Goal: Task Accomplishment & Management: Manage account settings

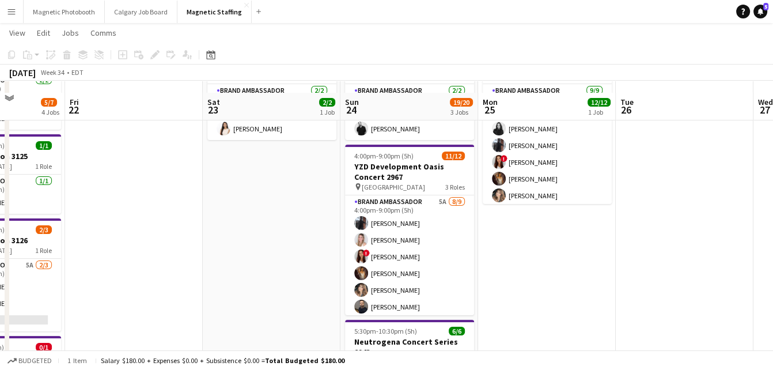
scroll to position [112, 0]
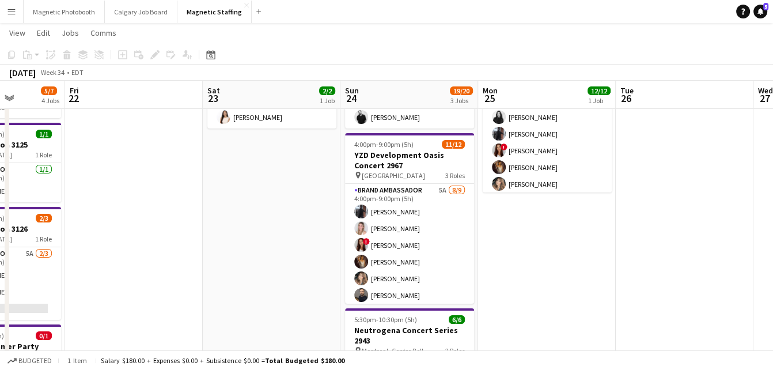
click at [364, 261] on app-user-avatar at bounding box center [361, 262] width 14 height 14
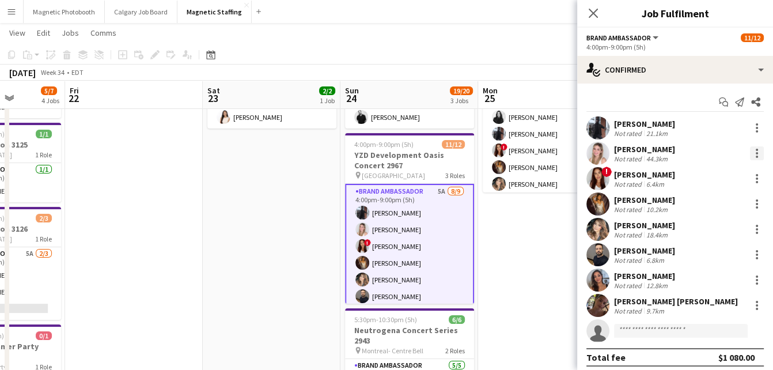
click at [758, 152] on div at bounding box center [757, 153] width 14 height 14
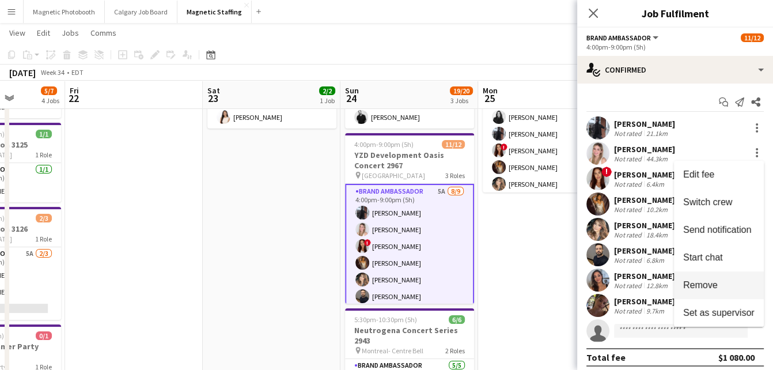
click at [689, 281] on span "Remove" at bounding box center [701, 285] width 35 height 10
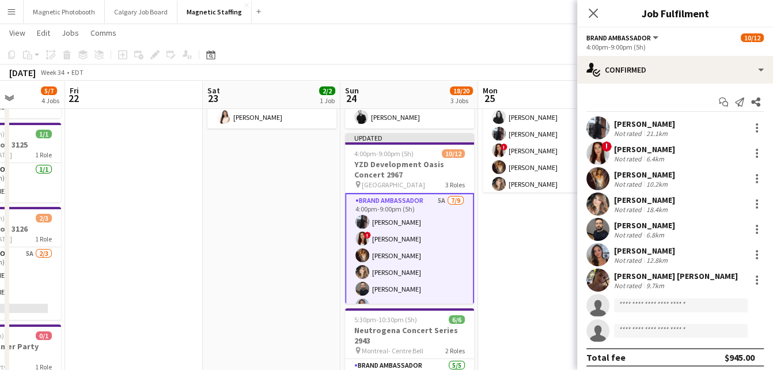
click at [516, 237] on app-date-cell "4:00pm-9:00pm (5h) 12/12 YZD Development Oasis Concert 2967 pin North York 3 Ro…" at bounding box center [547, 284] width 138 height 535
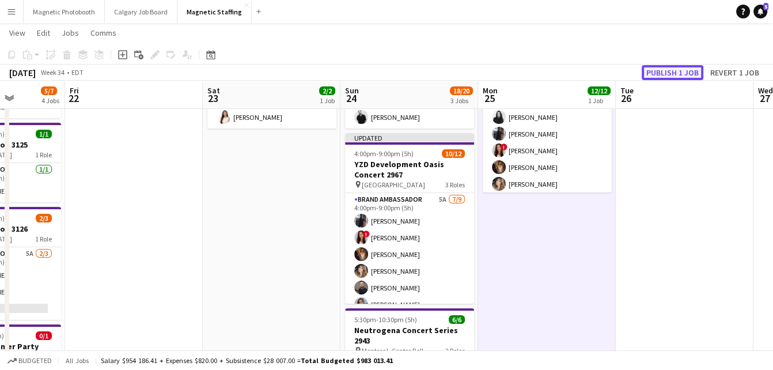
click at [682, 71] on button "Publish 1 job" at bounding box center [673, 72] width 62 height 15
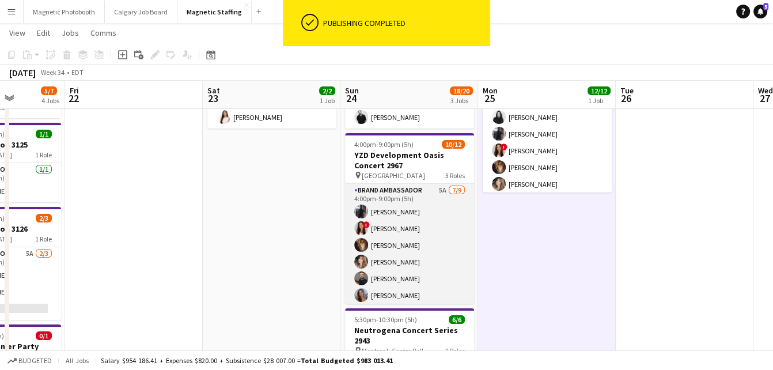
click at [448, 249] on app-card-role "Brand Ambassador 5A [DATE] 4:00pm-9:00pm (5h) [PERSON_NAME] ! [PERSON_NAME] [PE…" at bounding box center [409, 272] width 129 height 176
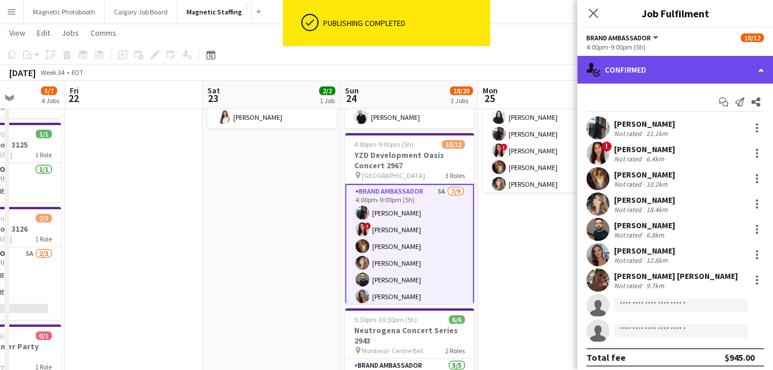
click at [667, 67] on div "single-neutral-actions-check-2 Confirmed" at bounding box center [676, 70] width 196 height 28
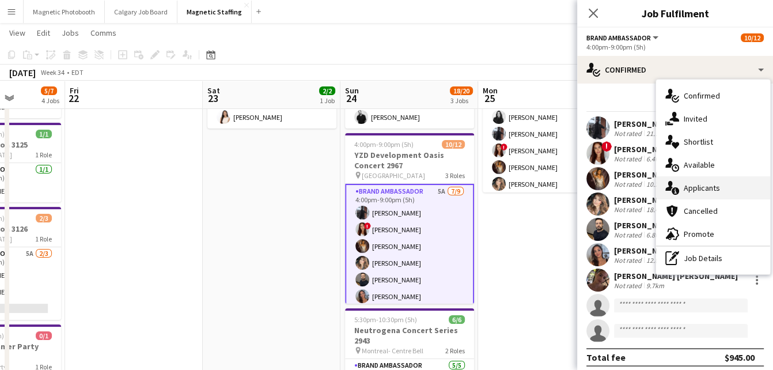
click at [674, 187] on icon "single-neutral-actions-information" at bounding box center [673, 188] width 14 height 14
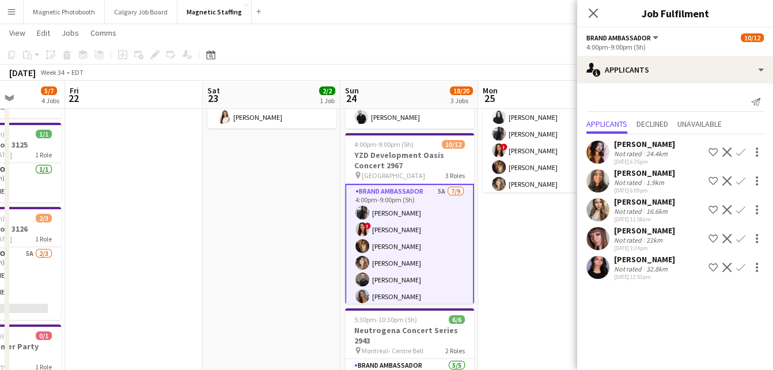
click at [741, 265] on app-icon "Confirm" at bounding box center [741, 267] width 9 height 9
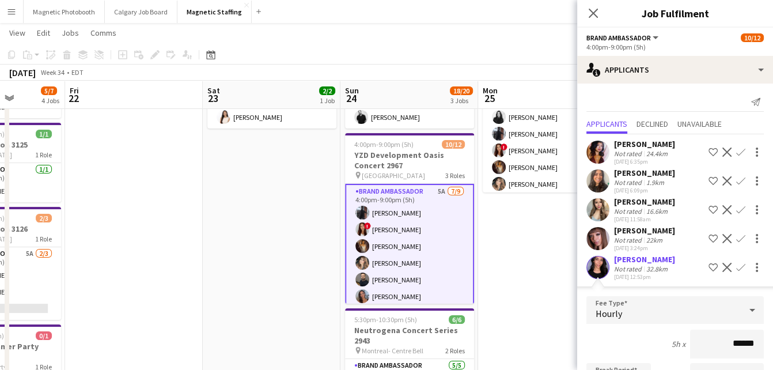
scroll to position [182, 0]
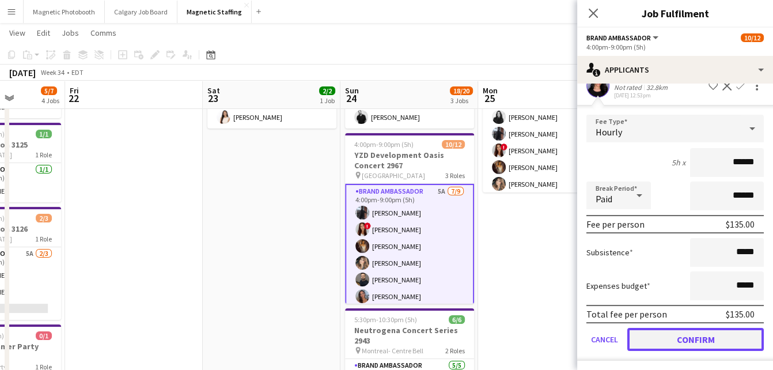
click at [670, 339] on button "Confirm" at bounding box center [696, 339] width 137 height 23
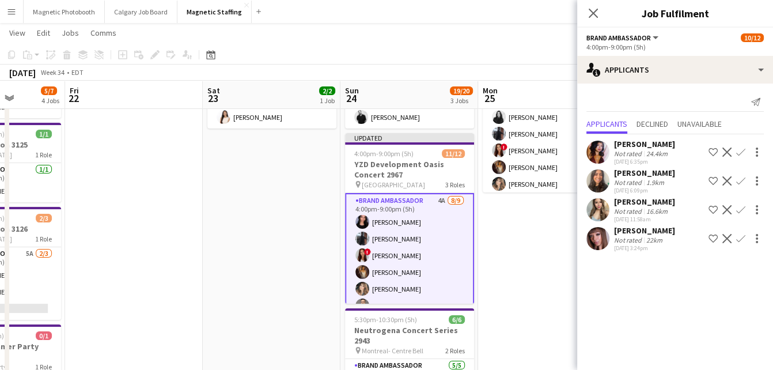
scroll to position [0, 0]
click at [549, 305] on app-date-cell "4:00pm-9:00pm (5h) 12/12 YZD Development Oasis Concert 2967 pin North York 3 Ro…" at bounding box center [547, 284] width 138 height 535
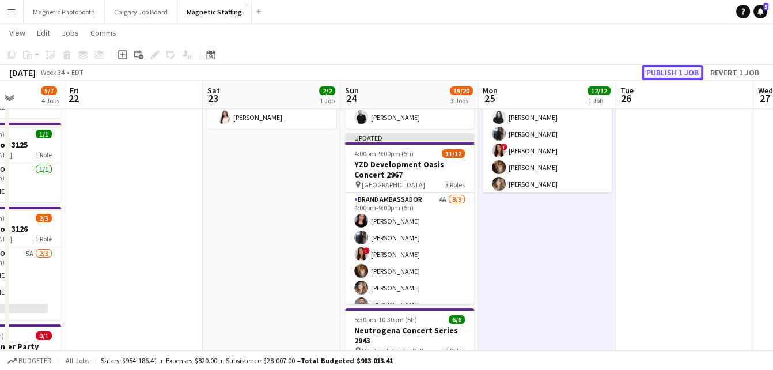
click at [695, 73] on button "Publish 1 job" at bounding box center [673, 72] width 62 height 15
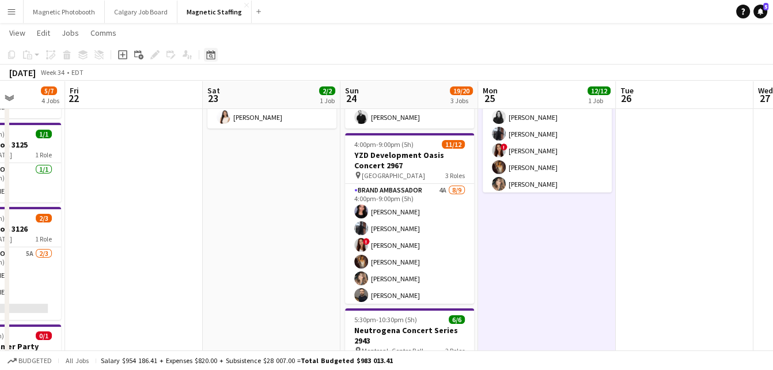
click at [215, 56] on div "Date picker" at bounding box center [211, 55] width 14 height 14
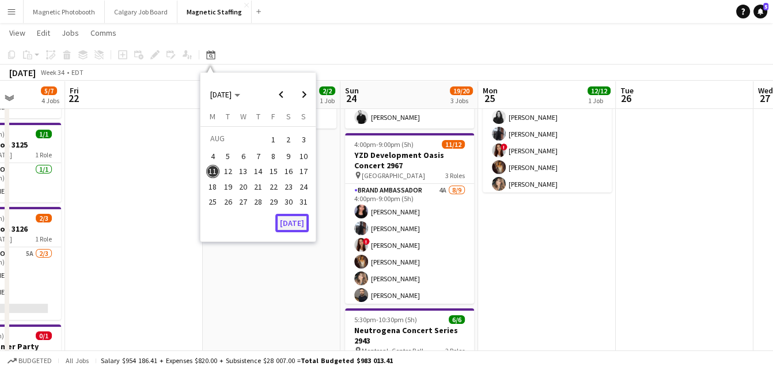
click at [296, 221] on button "[DATE]" at bounding box center [291, 223] width 33 height 18
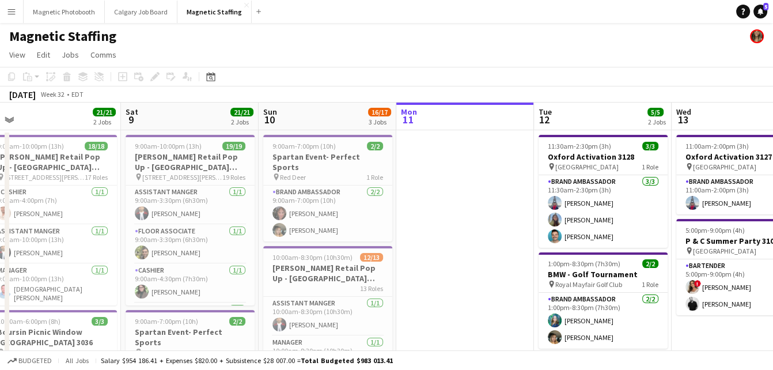
drag, startPoint x: 246, startPoint y: 243, endPoint x: 477, endPoint y: 227, distance: 231.7
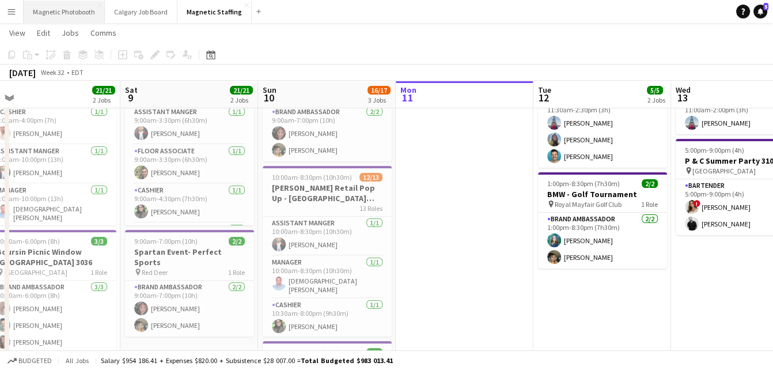
click at [54, 12] on button "Magnetic Photobooth Close" at bounding box center [64, 12] width 81 height 22
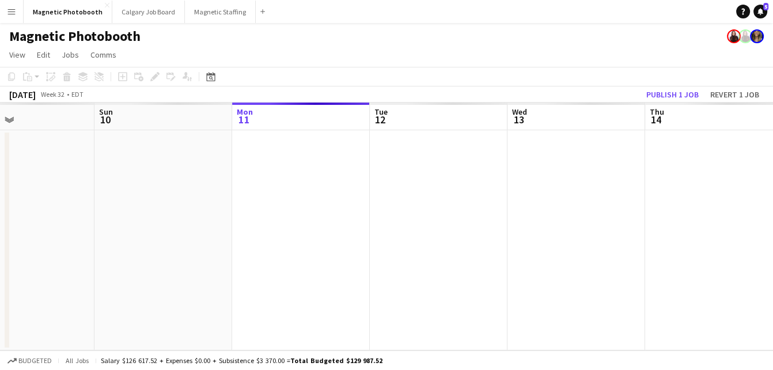
scroll to position [0, 366]
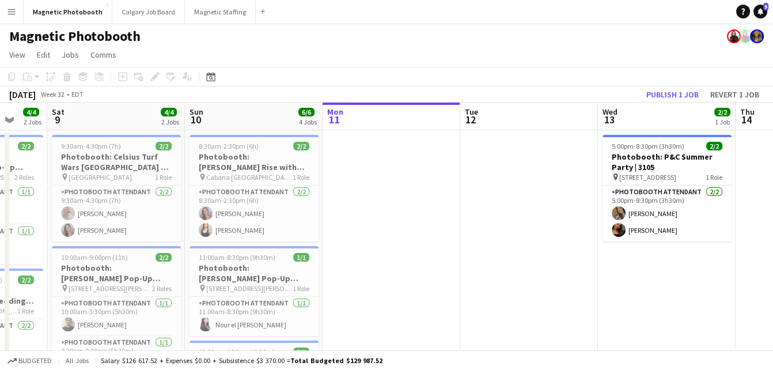
drag, startPoint x: 216, startPoint y: 157, endPoint x: 339, endPoint y: 146, distance: 123.8
click at [339, 147] on app-calendar-viewport "Wed 6 1/1 1 Job Thu 7 3/3 2 Jobs Fri 8 4/4 2 Jobs Sat 9 4/4 2 Jobs Sun 10 6/6 4…" at bounding box center [386, 336] width 773 height 466
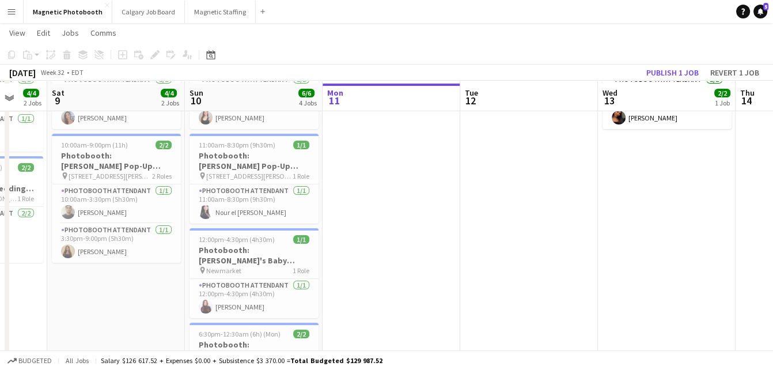
scroll to position [114, 0]
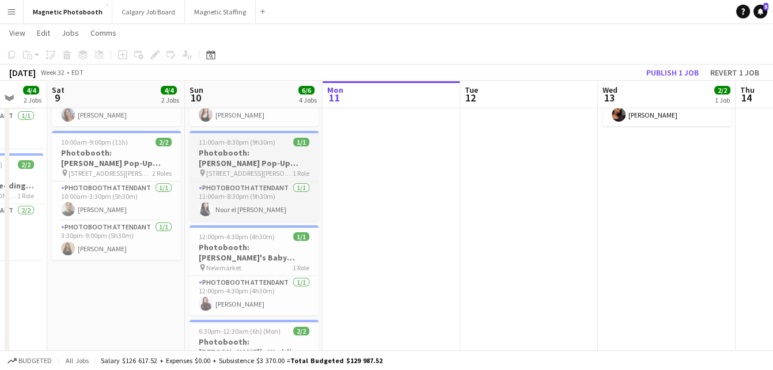
click at [230, 158] on h3 "Photobooth: [PERSON_NAME] Pop-Up [GEOGRAPHIC_DATA] 3061" at bounding box center [254, 158] width 129 height 21
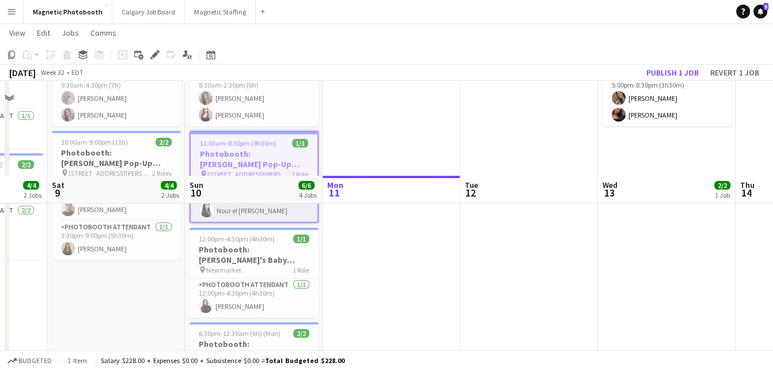
scroll to position [216, 0]
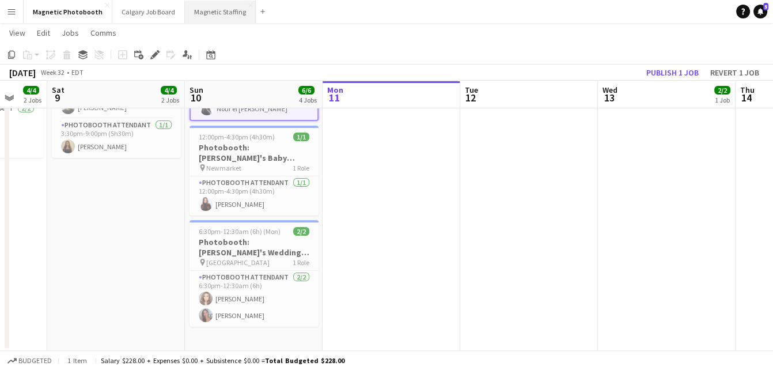
click at [201, 17] on button "Magnetic Staffing Close" at bounding box center [220, 12] width 71 height 22
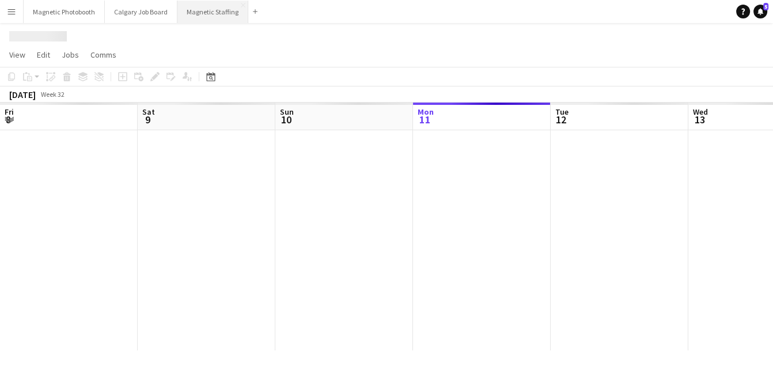
scroll to position [0, 275]
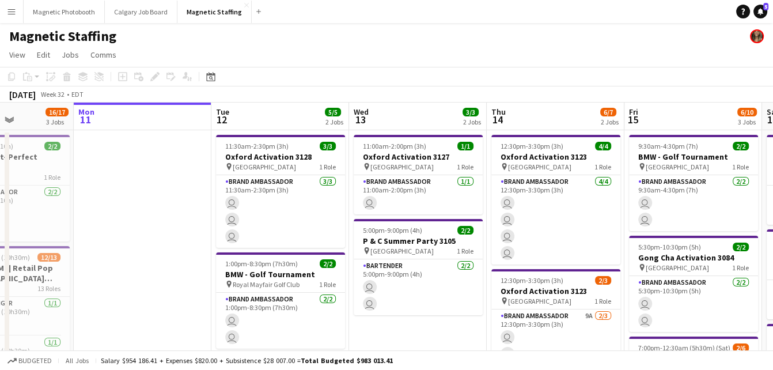
drag, startPoint x: 160, startPoint y: 271, endPoint x: 422, endPoint y: 261, distance: 261.9
click at [422, 261] on app-calendar-viewport "Fri 8 21/21 2 Jobs Sat 9 21/21 2 Jobs Sun 10 16/17 3 Jobs Mon 11 Tue 12 5/5 2 J…" at bounding box center [386, 373] width 773 height 541
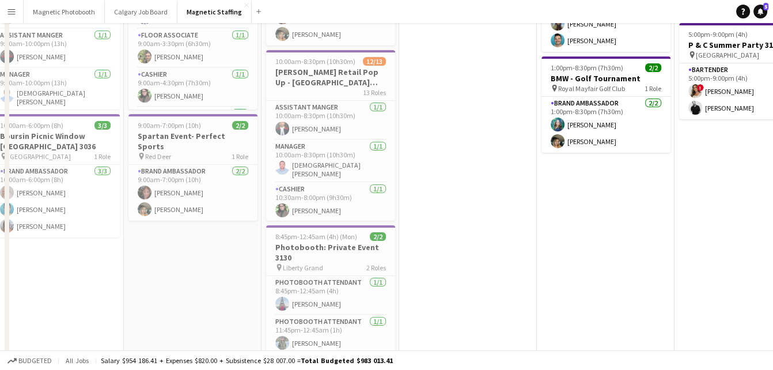
scroll to position [0, 0]
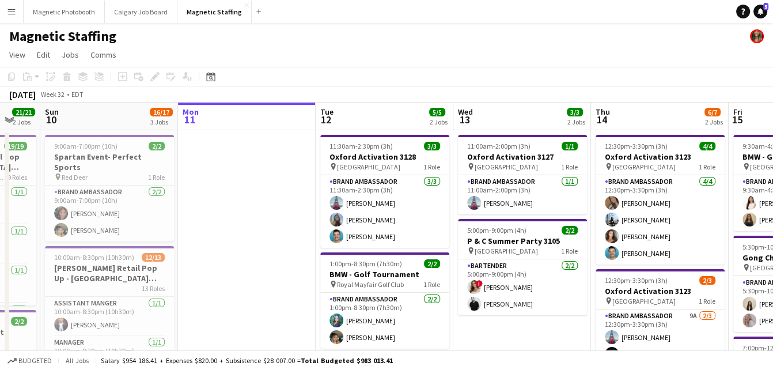
drag, startPoint x: 446, startPoint y: 207, endPoint x: 254, endPoint y: 209, distance: 191.9
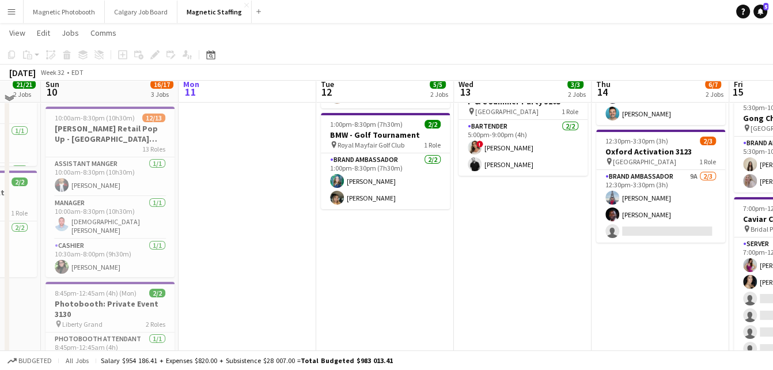
scroll to position [138, 0]
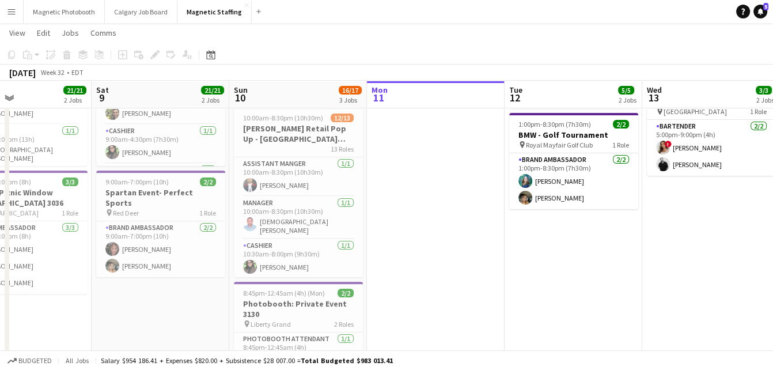
drag, startPoint x: 254, startPoint y: 209, endPoint x: 444, endPoint y: 193, distance: 191.4
click at [445, 194] on app-calendar-viewport "Wed 6 5/5 2 Jobs Thu 7 13/13 4 Jobs Fri 8 21/21 2 Jobs Sat 9 21/21 2 Jobs Sun 1…" at bounding box center [386, 260] width 773 height 707
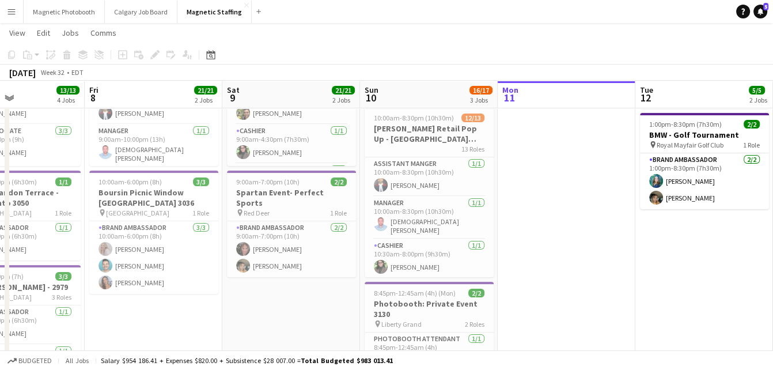
drag, startPoint x: 214, startPoint y: 228, endPoint x: 301, endPoint y: 241, distance: 88.0
click at [312, 235] on app-calendar-viewport "Tue 5 17/17 4 Jobs Wed 6 5/5 2 Jobs Thu 7 13/13 4 Jobs Fri 8 21/21 2 Jobs Sat 9…" at bounding box center [386, 266] width 773 height 718
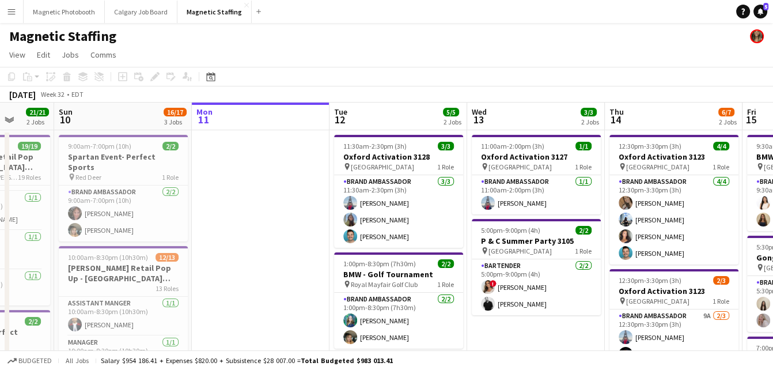
scroll to position [0, 394]
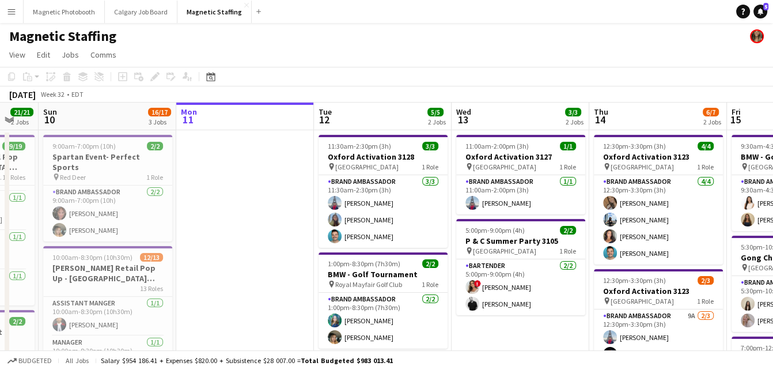
drag, startPoint x: 161, startPoint y: 166, endPoint x: 100, endPoint y: 164, distance: 61.1
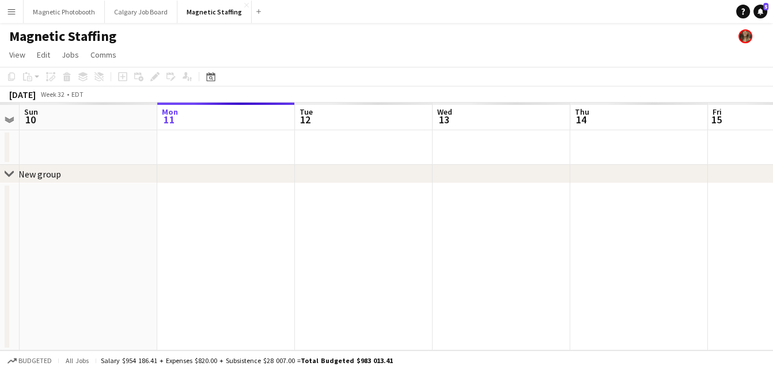
scroll to position [0, 0]
